Goal: Find specific page/section: Find specific page/section

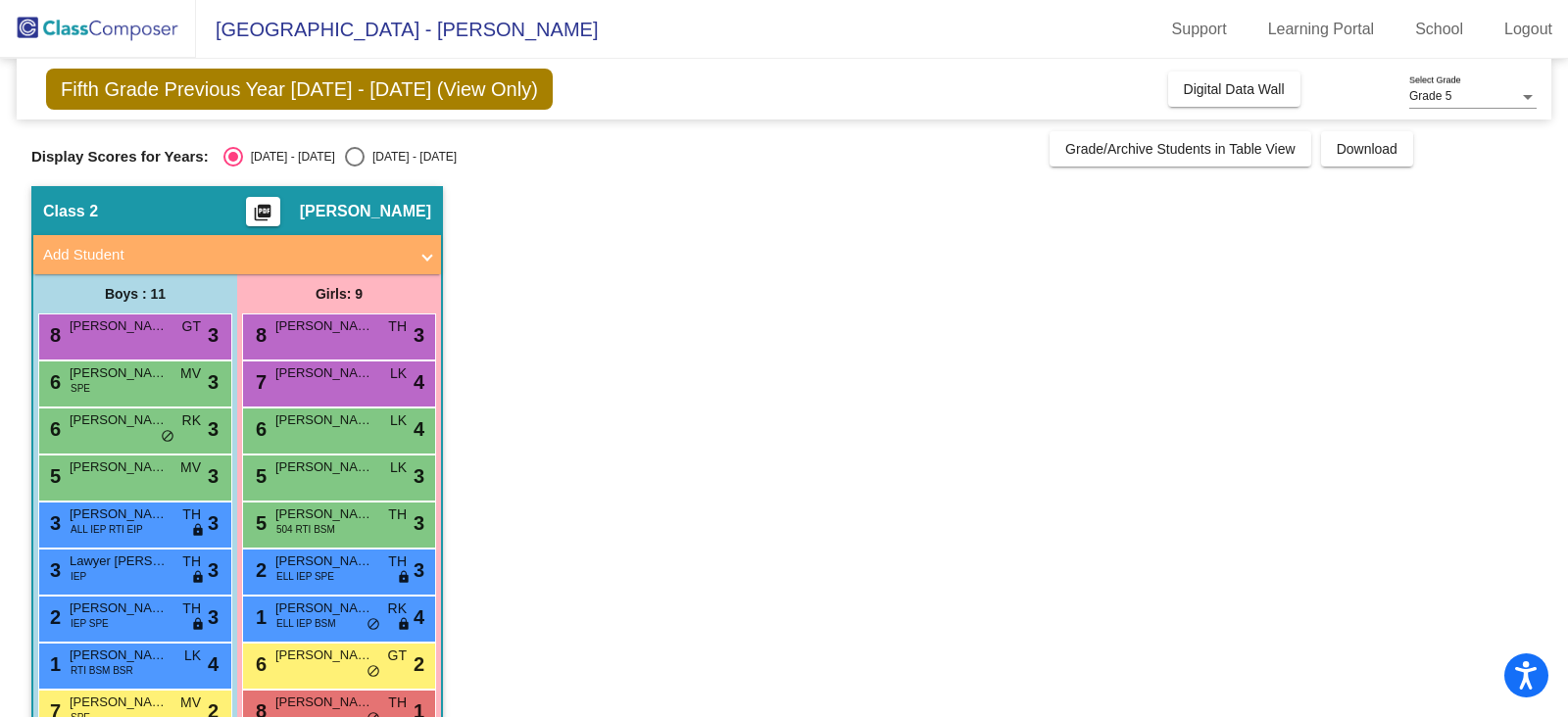
scroll to position [128, 0]
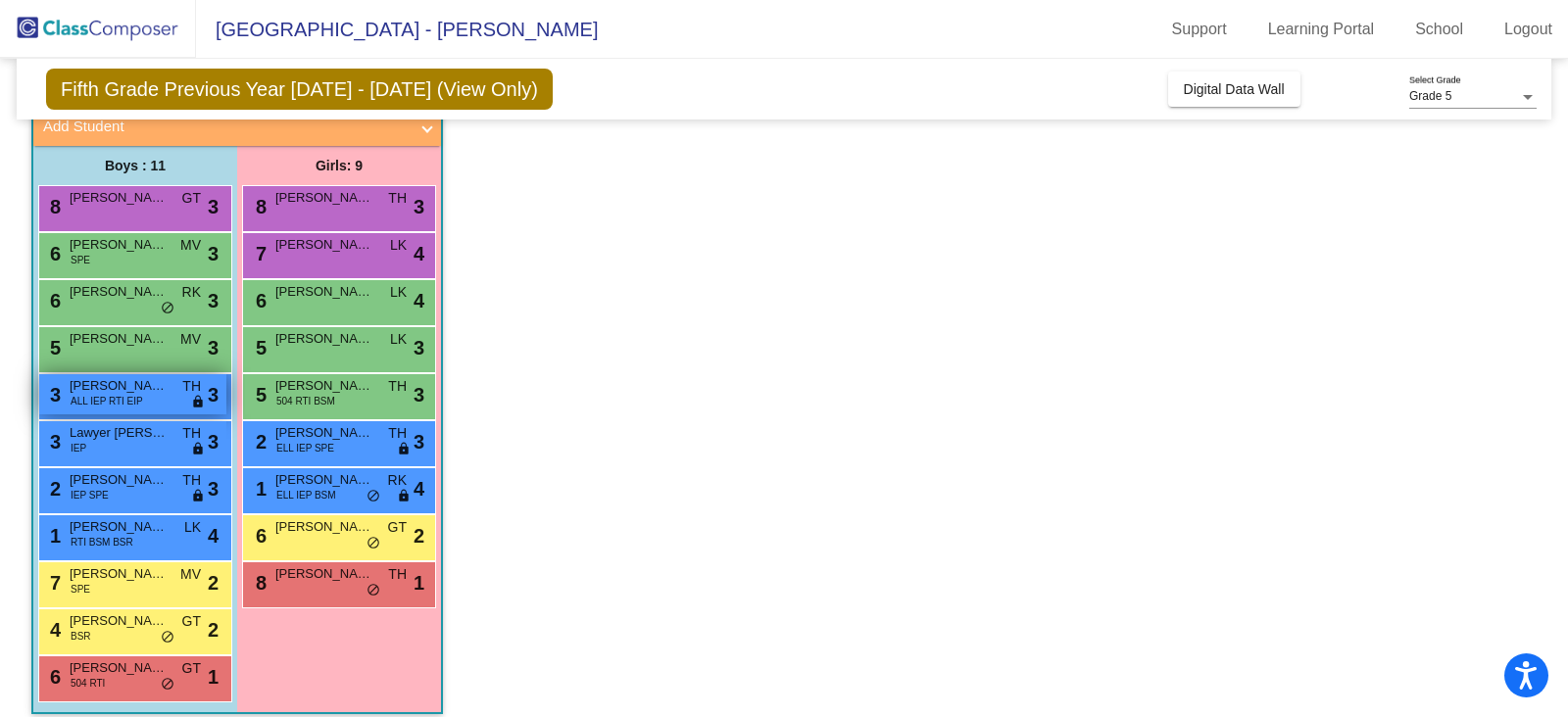
click at [152, 396] on div "3 [PERSON_NAME] ALL IEP RTI EIP TH lock do_not_disturb_alt 3" at bounding box center [132, 394] width 187 height 40
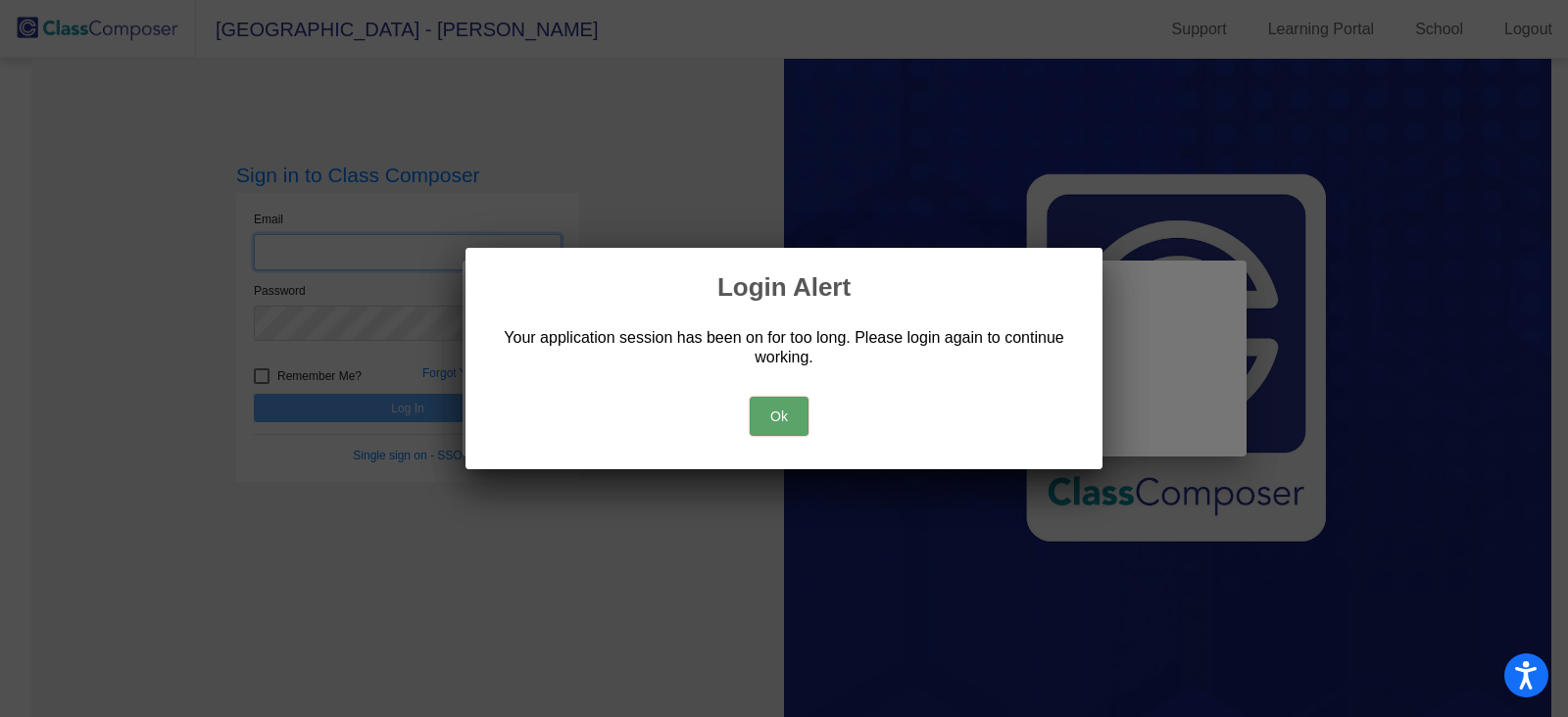
type input "[EMAIL_ADDRESS][DOMAIN_NAME]"
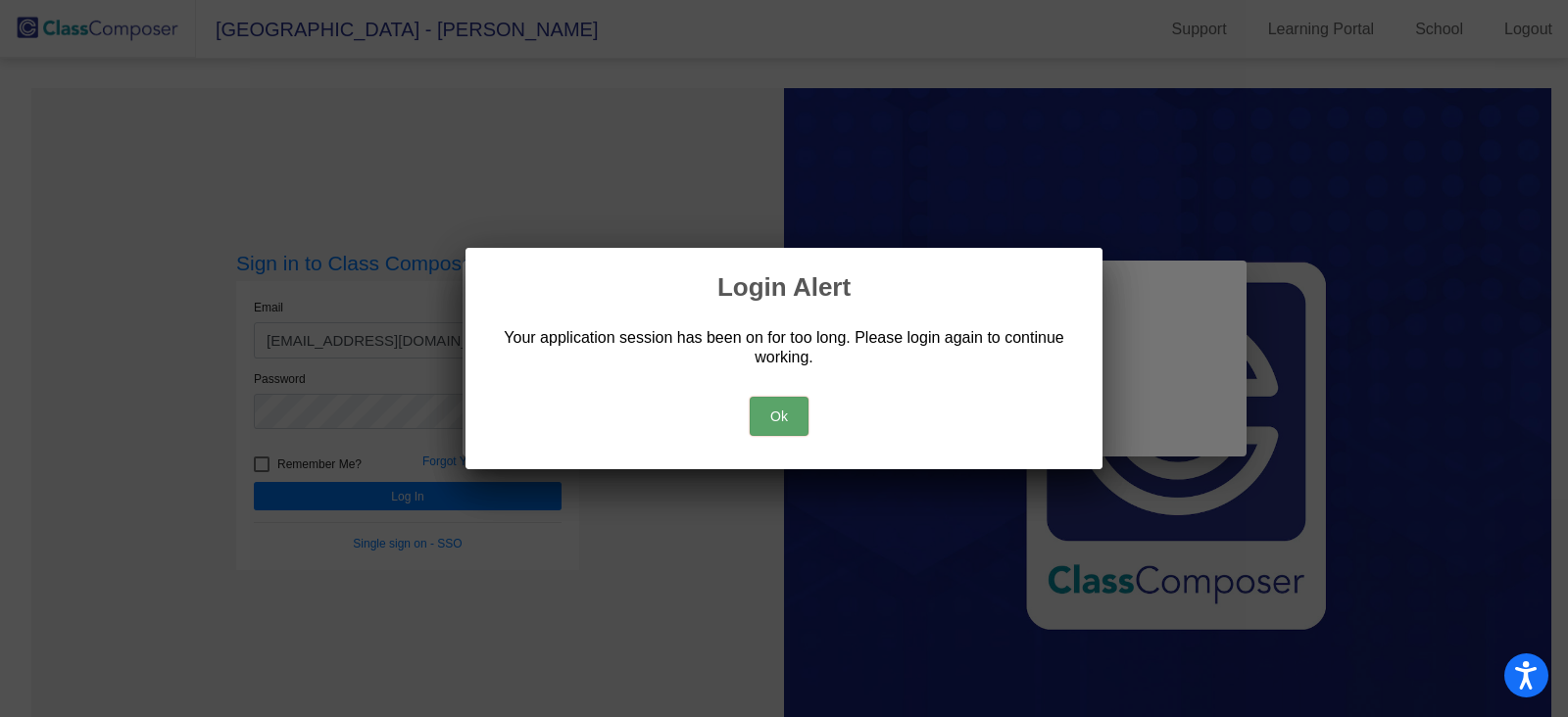
click at [769, 408] on button "Ok" at bounding box center [779, 416] width 59 height 39
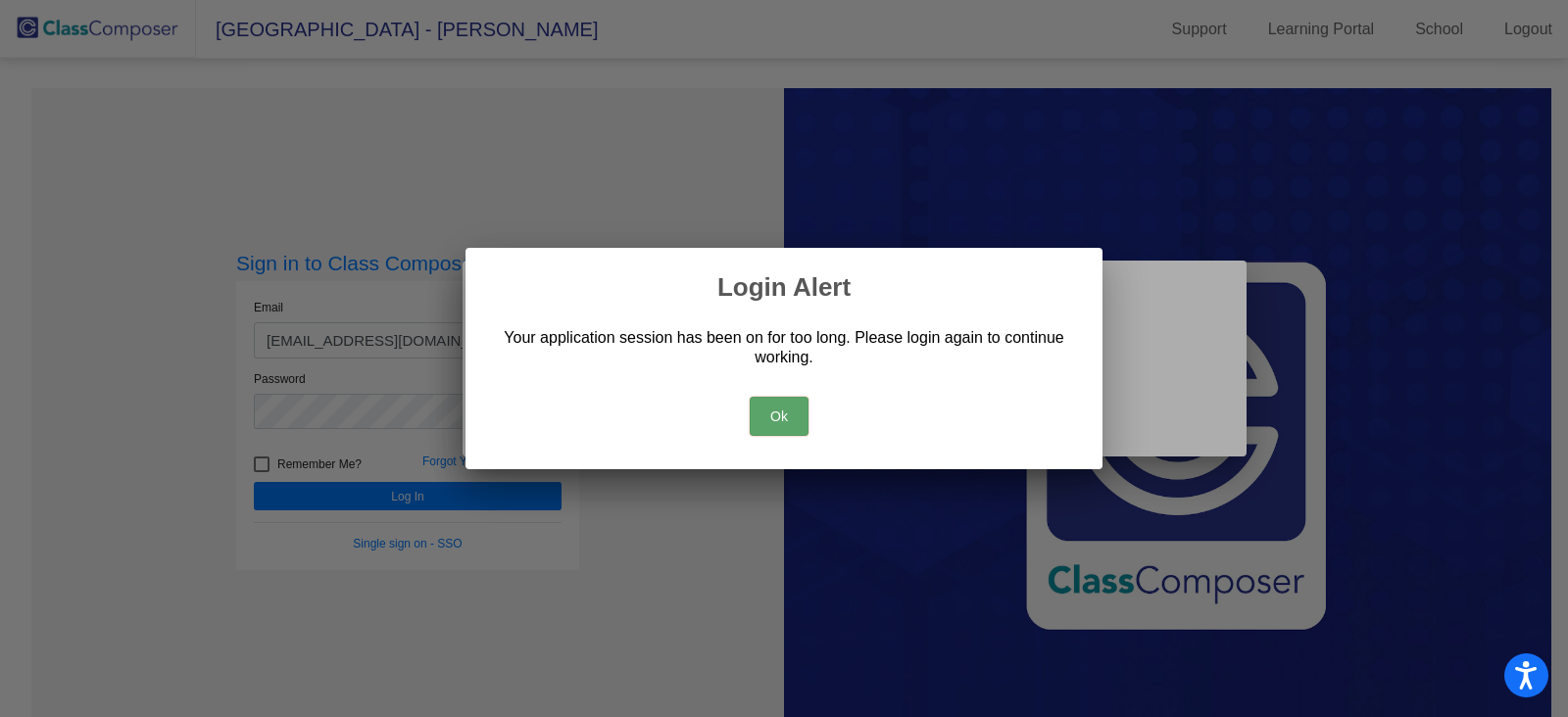
click at [777, 419] on button "Ok" at bounding box center [779, 416] width 59 height 39
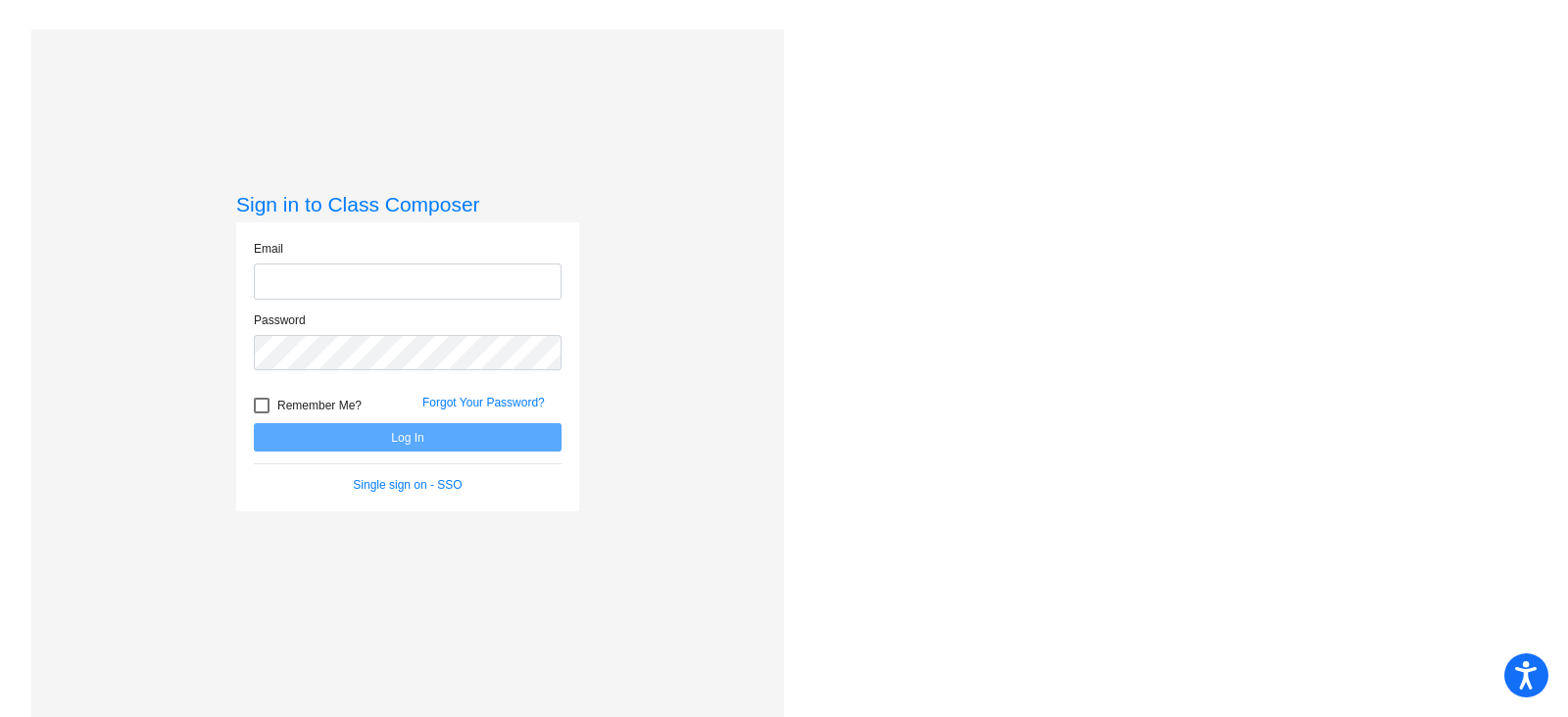
type input "[EMAIL_ADDRESS][DOMAIN_NAME]"
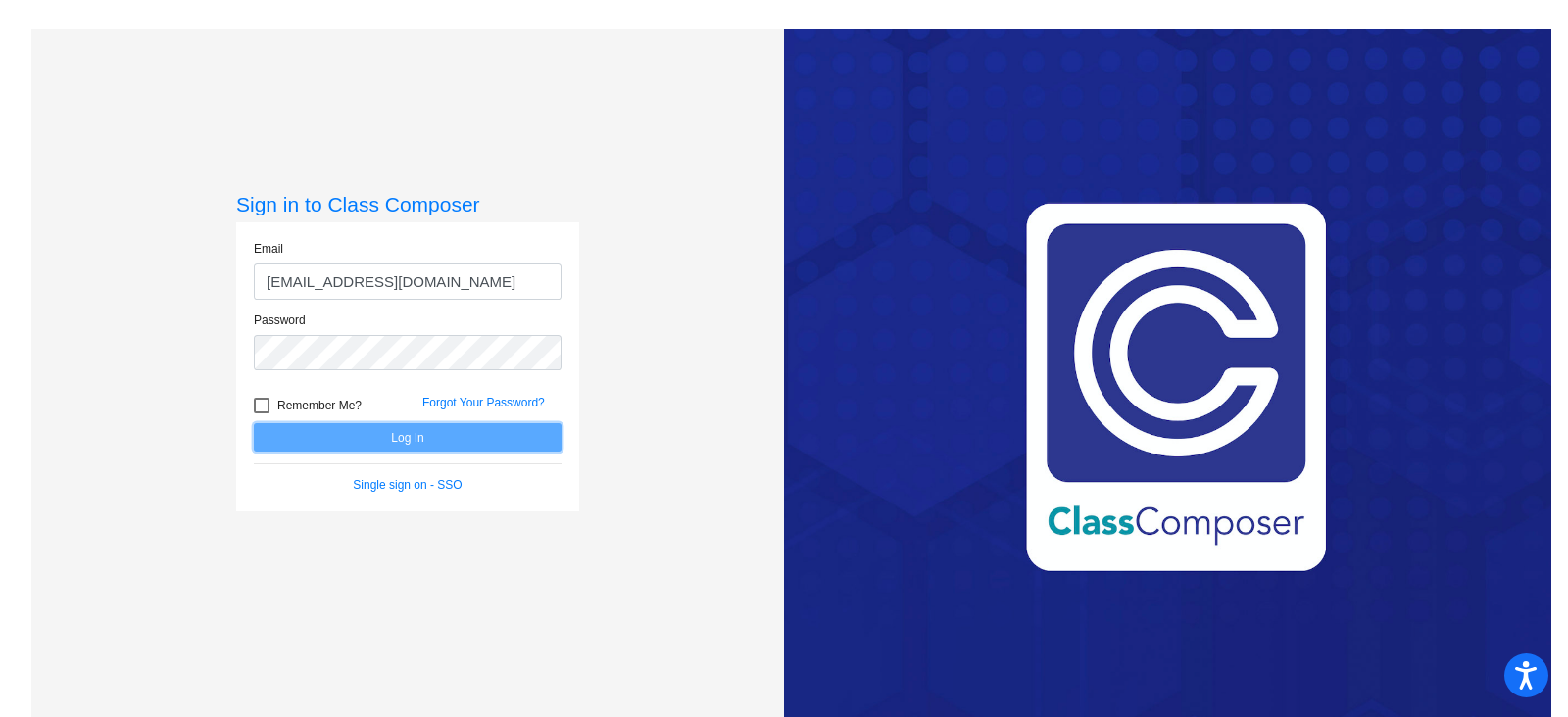
click at [379, 435] on button "Log In" at bounding box center [408, 437] width 308 height 29
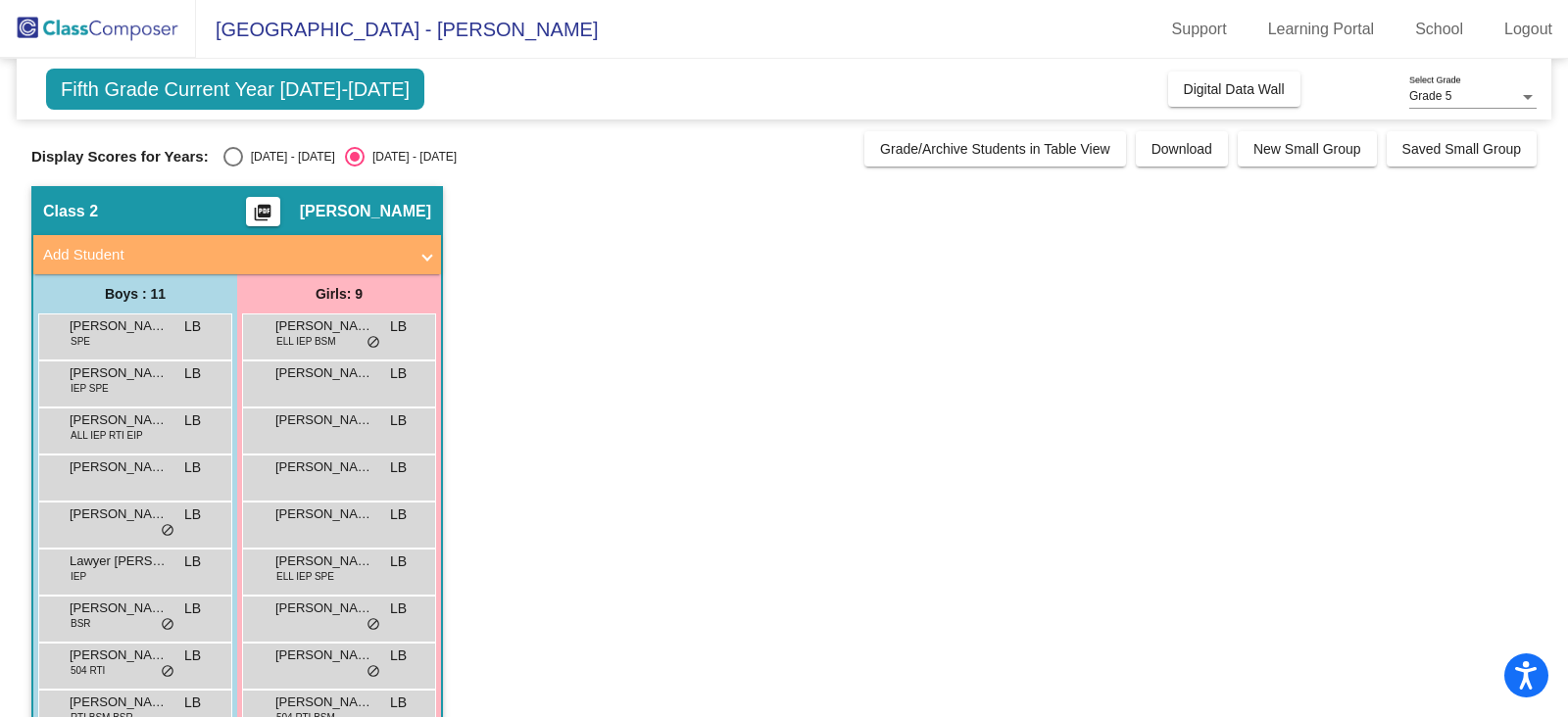
click at [234, 154] on div "Select an option" at bounding box center [234, 157] width 20 height 20
click at [234, 167] on input "[DATE] - [DATE]" at bounding box center [233, 167] width 1 height 1
radio input "true"
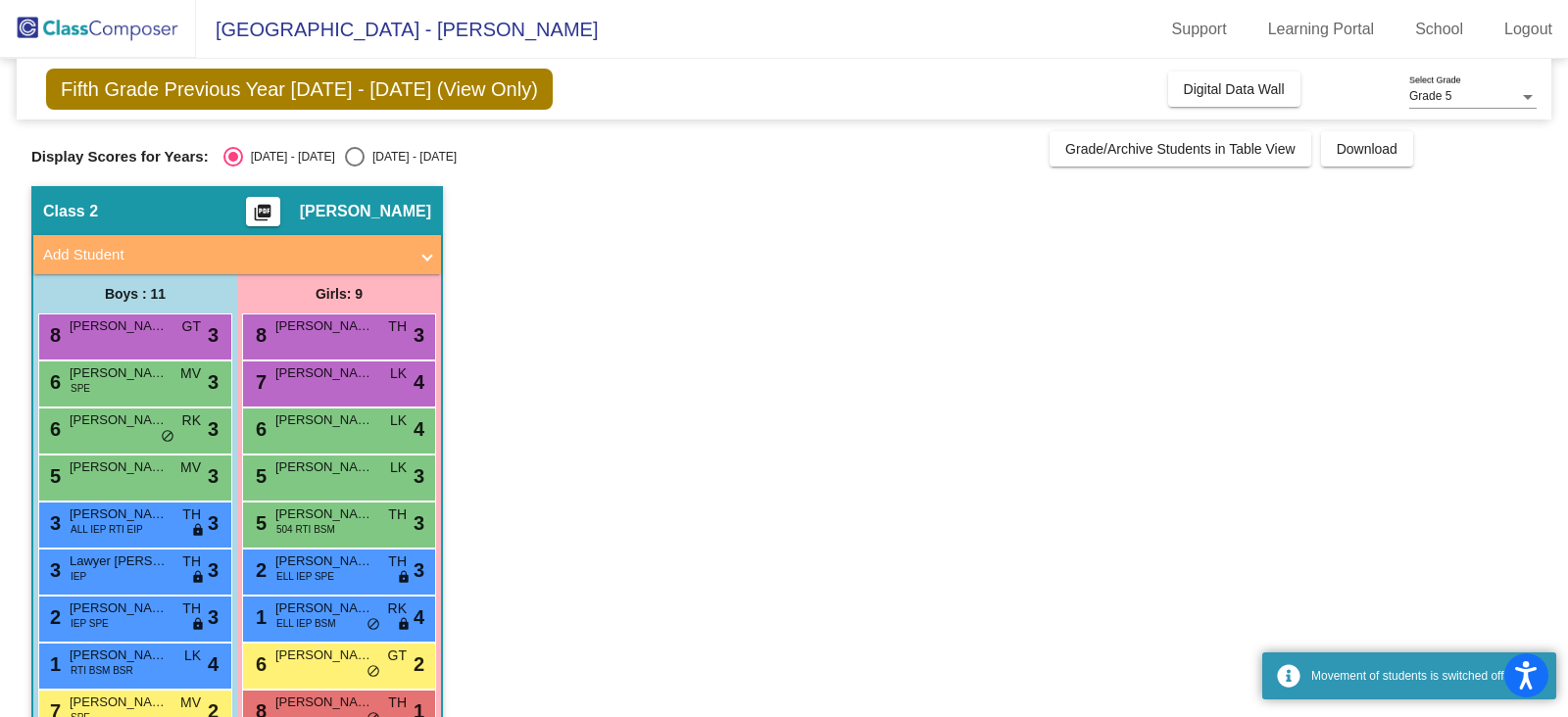
scroll to position [144, 0]
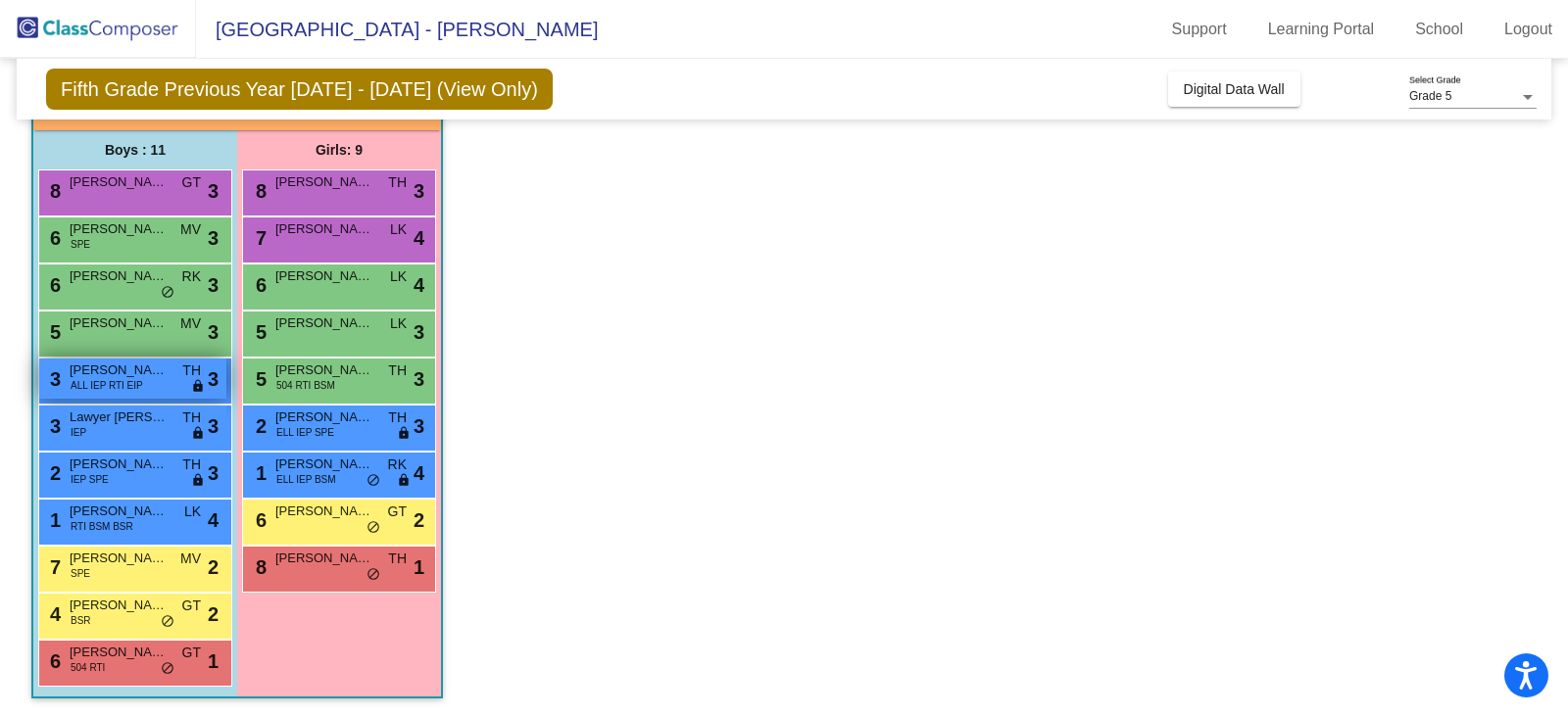
click at [151, 379] on div "3 [PERSON_NAME] ALL IEP RTI EIP TH lock do_not_disturb_alt 3" at bounding box center [132, 378] width 187 height 40
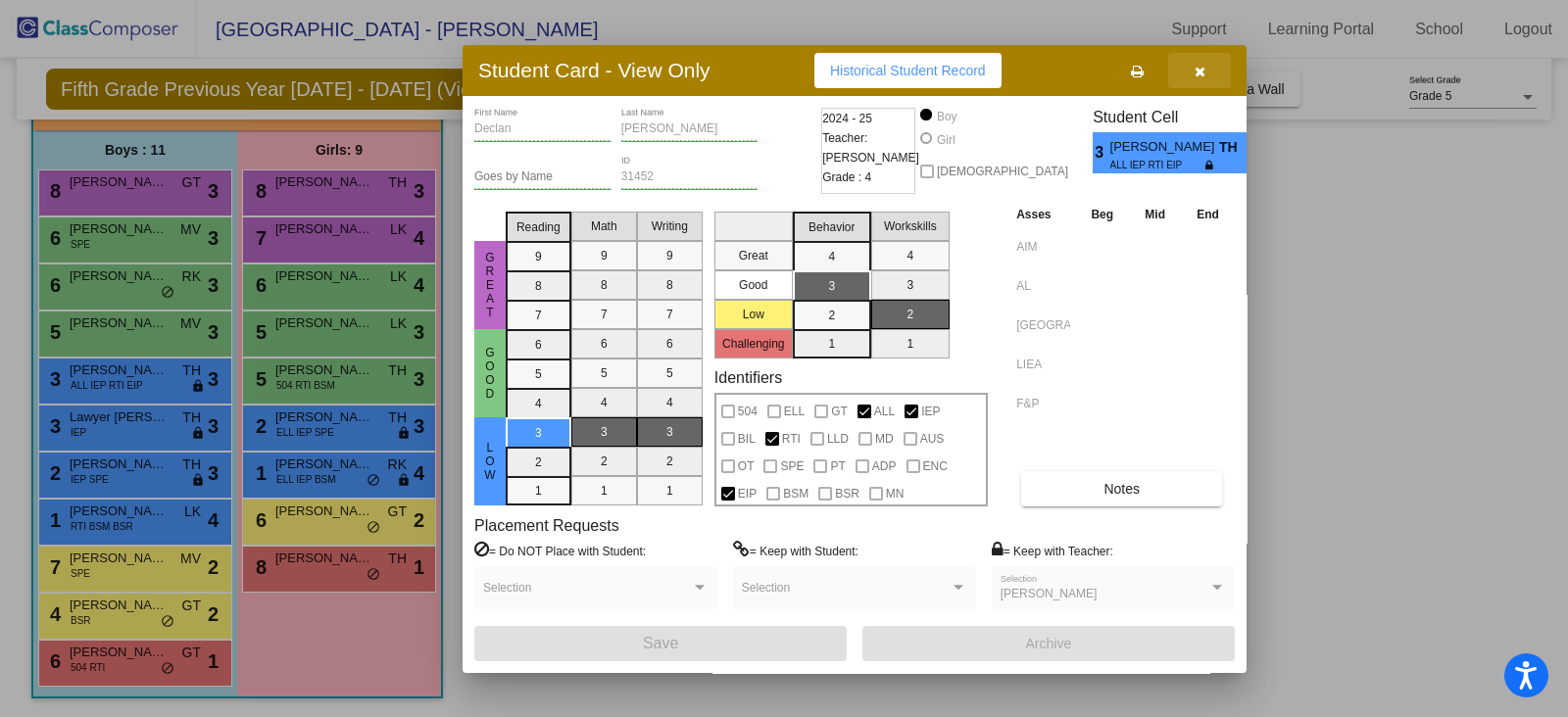
click at [1198, 73] on icon "button" at bounding box center [1200, 72] width 11 height 14
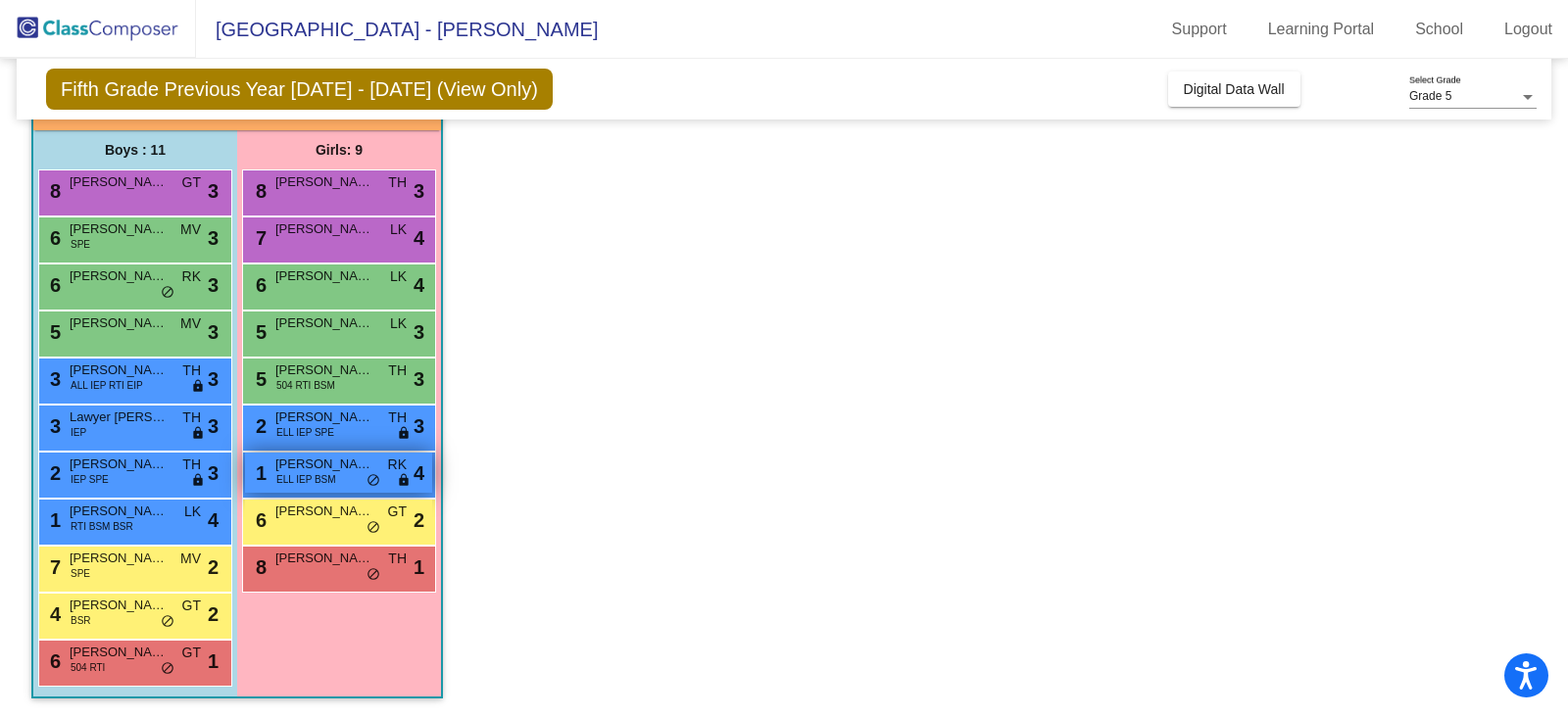
click at [333, 476] on span "ELL IEP BSM" at bounding box center [306, 480] width 60 height 15
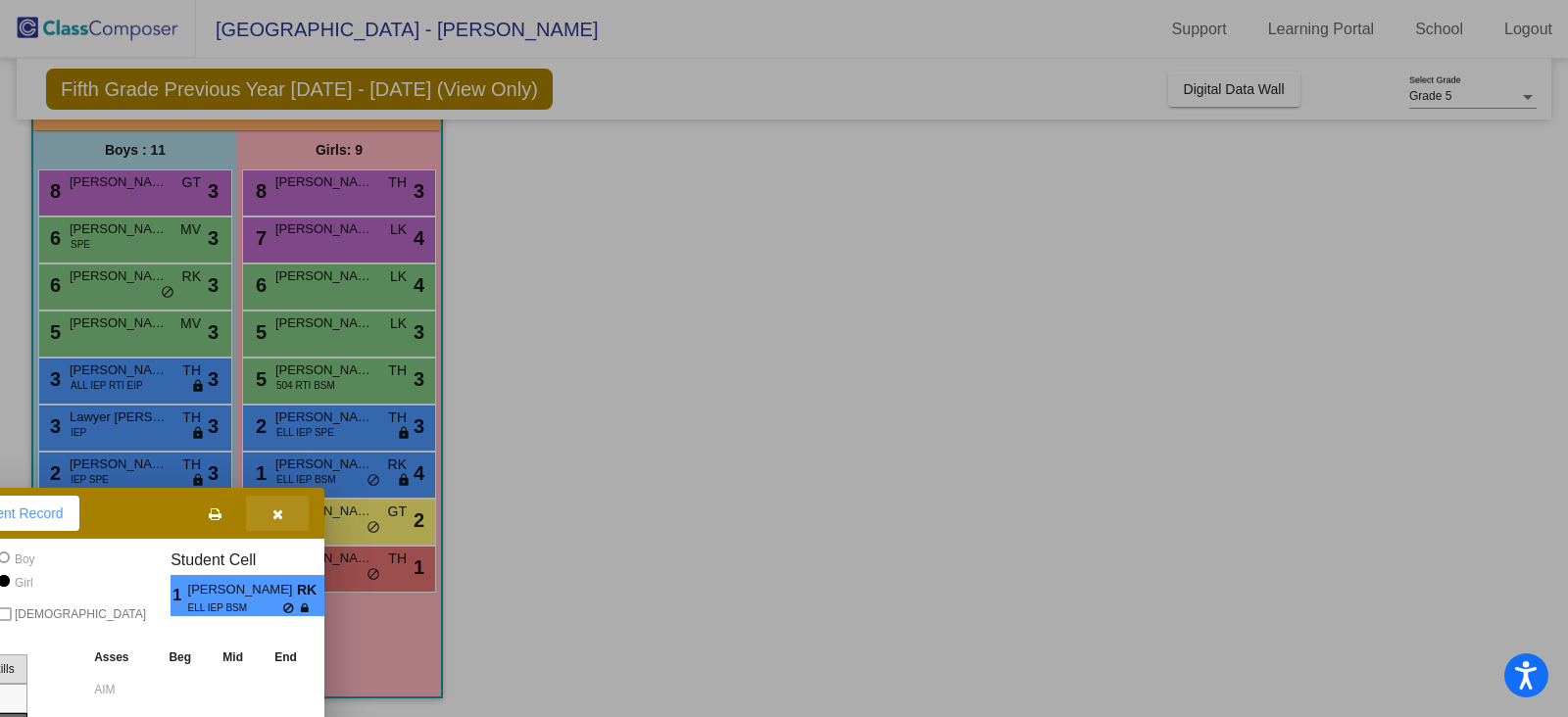
click at [269, 504] on button "button" at bounding box center [277, 513] width 63 height 36
